Goal: Check status: Check status

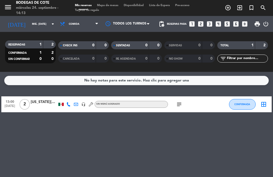
click at [179, 105] on icon "subject" at bounding box center [179, 104] width 6 height 6
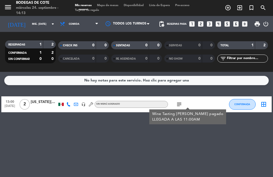
click at [217, 104] on div at bounding box center [220, 105] width 14 height 16
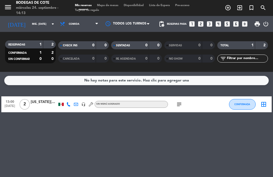
click at [208, 106] on div "subject" at bounding box center [190, 105] width 45 height 16
click at [11, 23] on icon "[DATE]" at bounding box center [16, 24] width 25 height 11
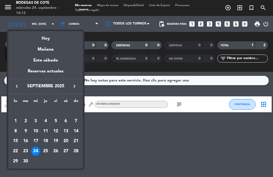
click at [48, 150] on div "25" at bounding box center [45, 151] width 9 height 9
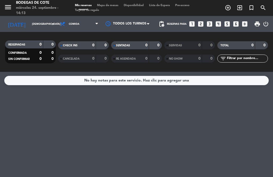
click at [8, 22] on icon "[DATE]" at bounding box center [16, 24] width 25 height 11
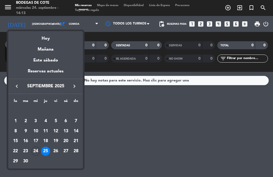
click at [54, 152] on div "26" at bounding box center [55, 151] width 9 height 9
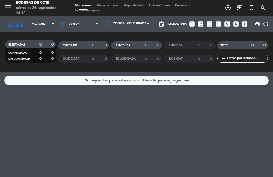
click at [7, 24] on icon "[DATE]" at bounding box center [16, 24] width 25 height 11
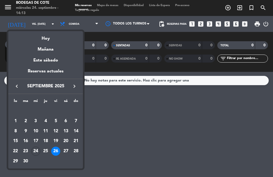
click at [67, 152] on div "27" at bounding box center [65, 151] width 9 height 9
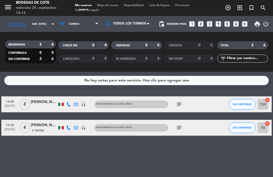
click at [9, 24] on icon "[DATE]" at bounding box center [16, 24] width 25 height 11
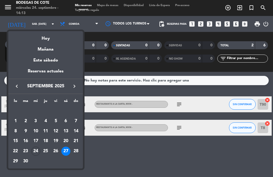
click at [79, 150] on div "28" at bounding box center [76, 151] width 9 height 9
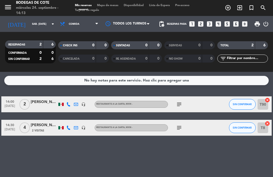
type input "dom. [DATE]"
